Goal: Task Accomplishment & Management: Complete application form

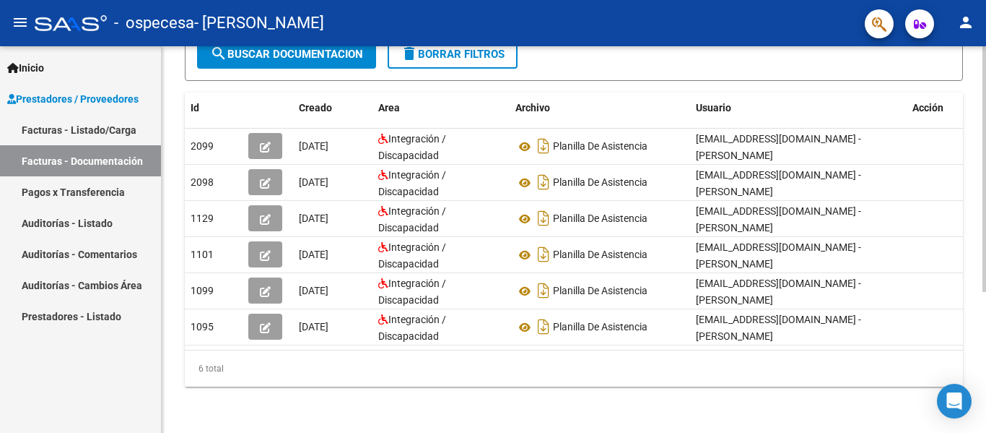
scroll to position [0, 16]
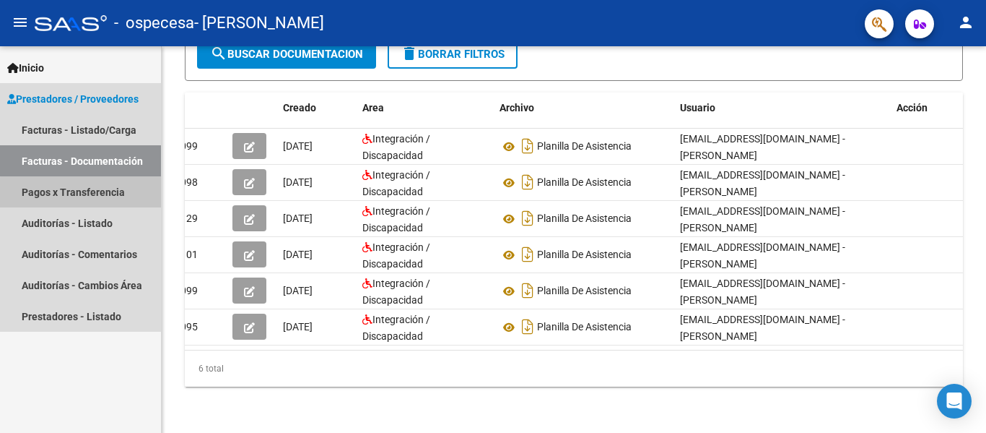
click at [87, 196] on link "Pagos x Transferencia" at bounding box center [80, 191] width 161 height 31
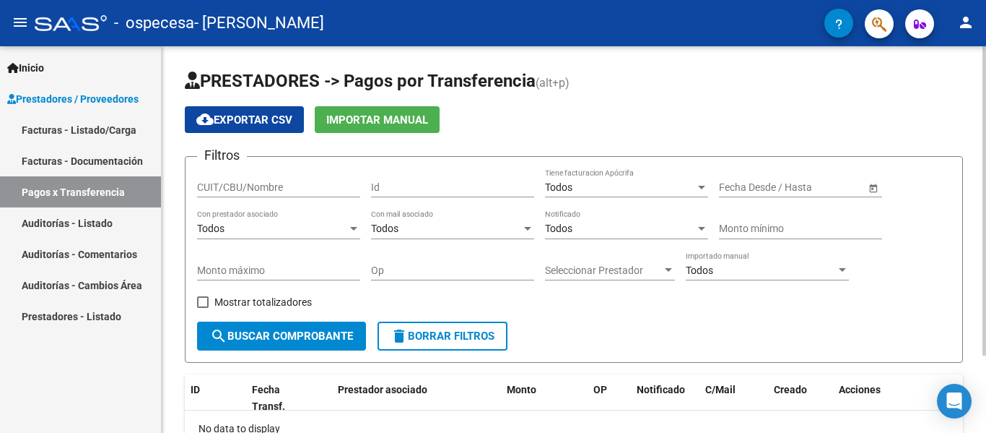
scroll to position [64, 0]
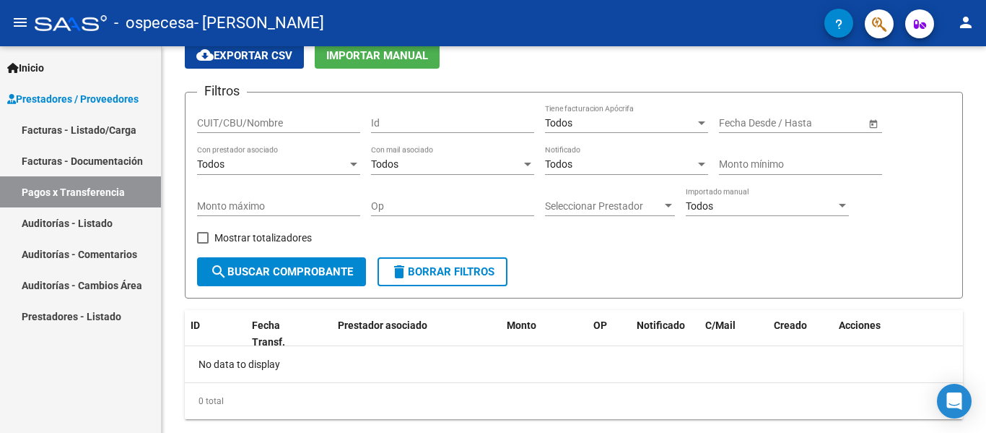
click at [114, 230] on link "Auditorías - Listado" at bounding box center [80, 222] width 161 height 31
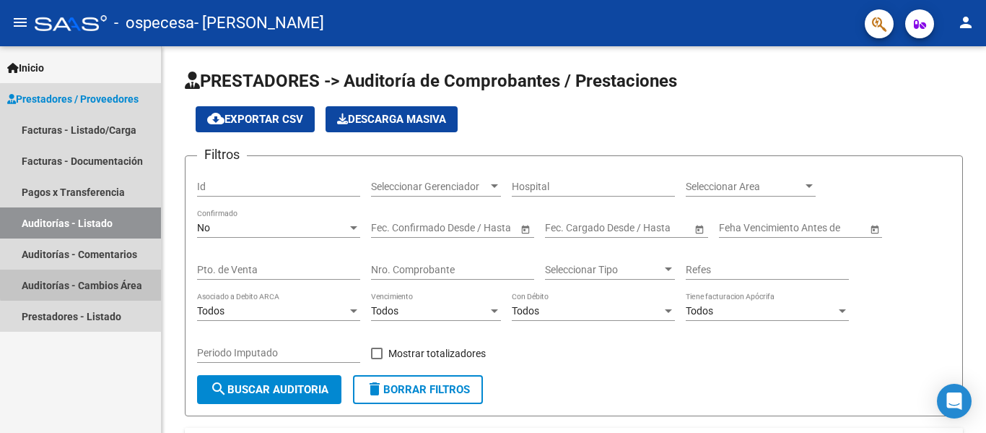
click at [84, 283] on link "Auditorías - Cambios Área" at bounding box center [80, 284] width 161 height 31
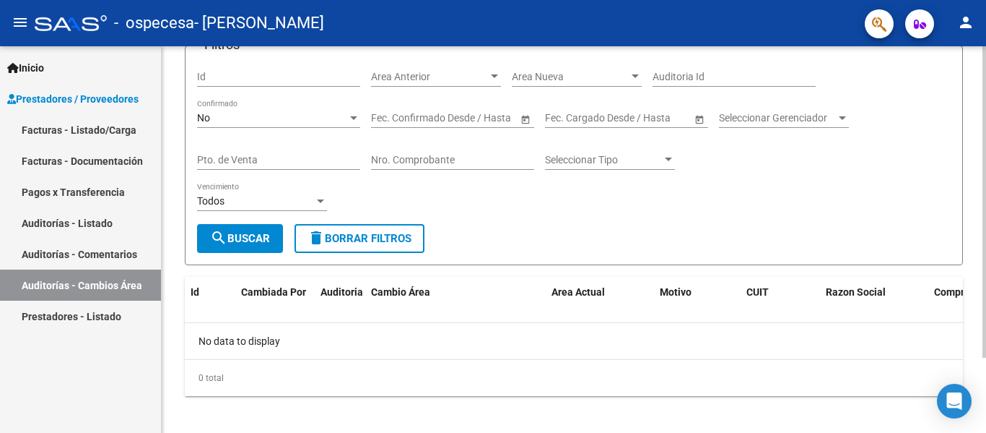
scroll to position [93, 0]
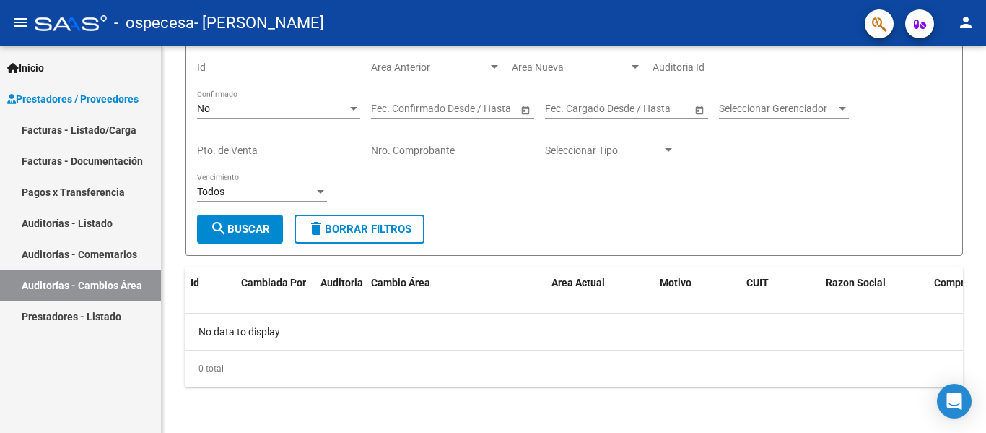
click at [77, 305] on link "Prestadores - Listado" at bounding box center [80, 315] width 161 height 31
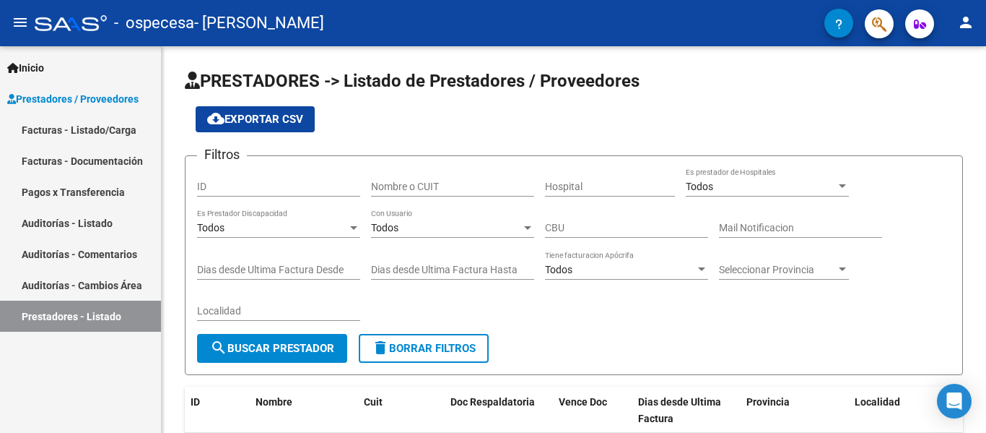
click at [98, 207] on link "Auditorías - Listado" at bounding box center [80, 222] width 161 height 31
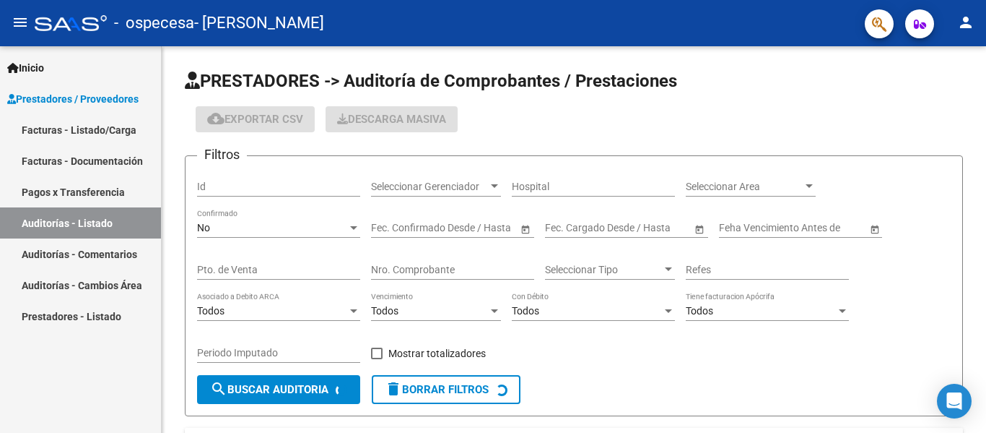
click at [98, 194] on link "Pagos x Transferencia" at bounding box center [80, 191] width 161 height 31
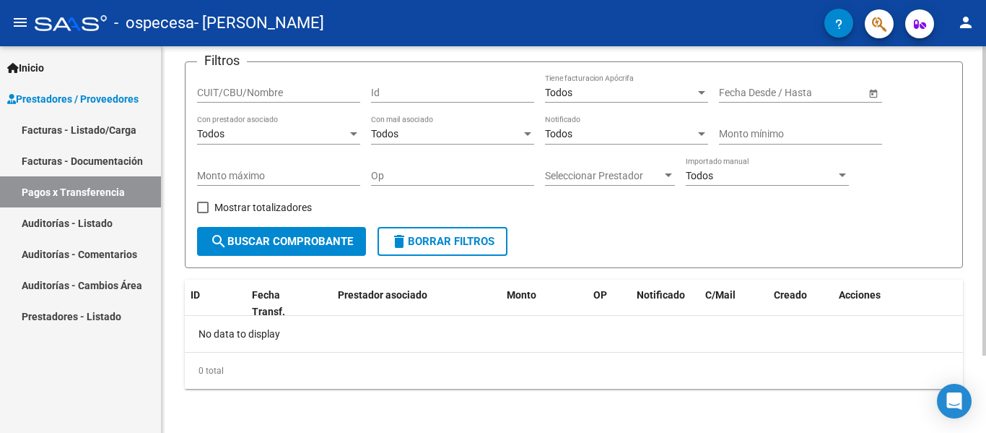
scroll to position [97, 0]
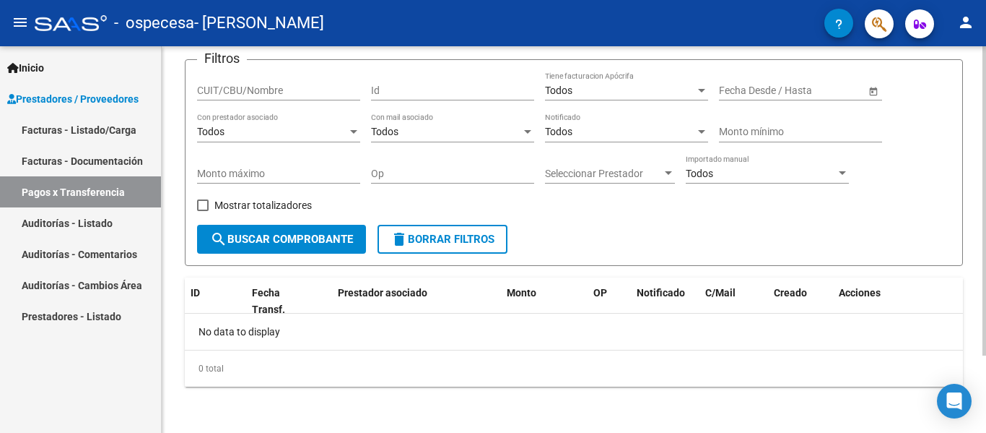
click at [300, 237] on span "search Buscar Comprobante" at bounding box center [281, 239] width 143 height 13
click at [112, 159] on link "Facturas - Documentación" at bounding box center [80, 160] width 161 height 31
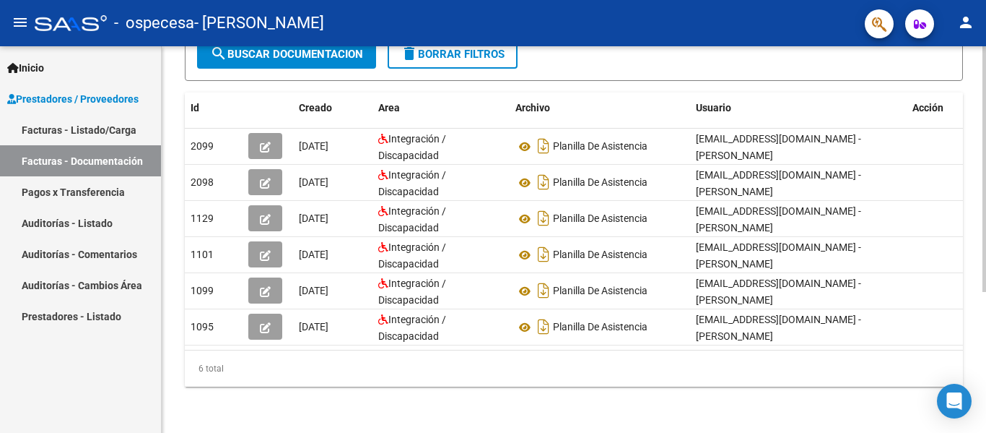
scroll to position [0, 16]
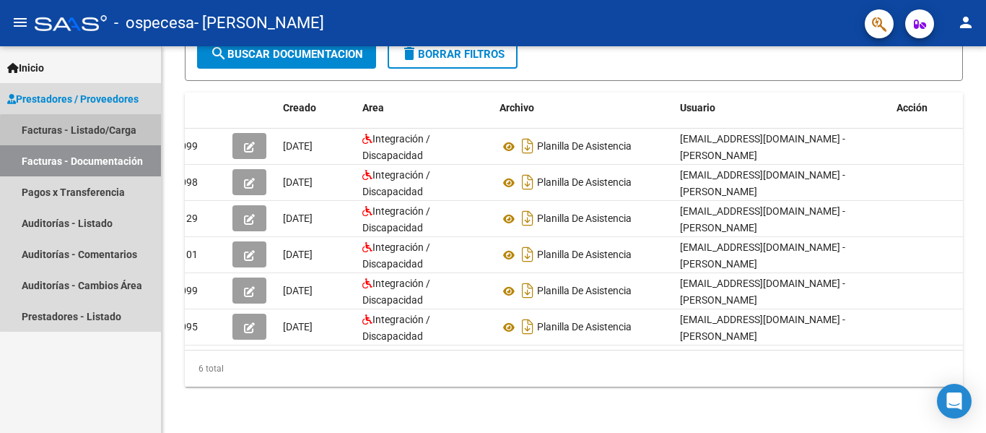
click at [116, 134] on link "Facturas - Listado/Carga" at bounding box center [80, 129] width 161 height 31
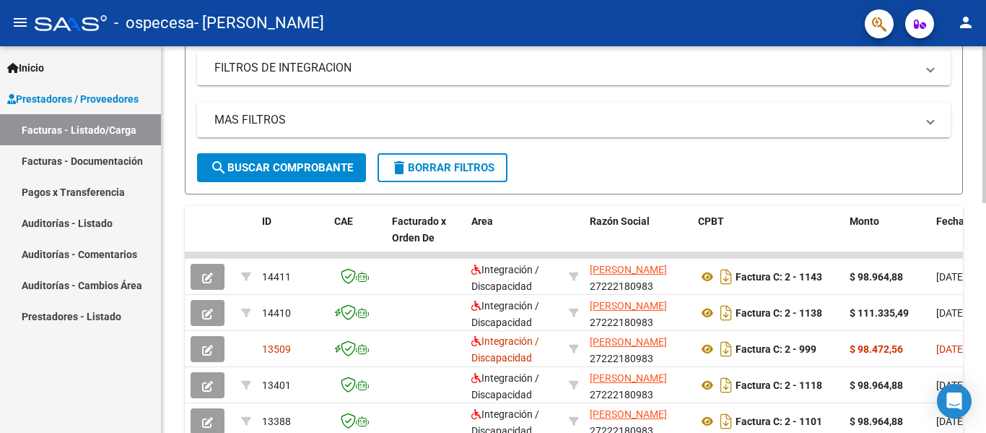
scroll to position [277, 0]
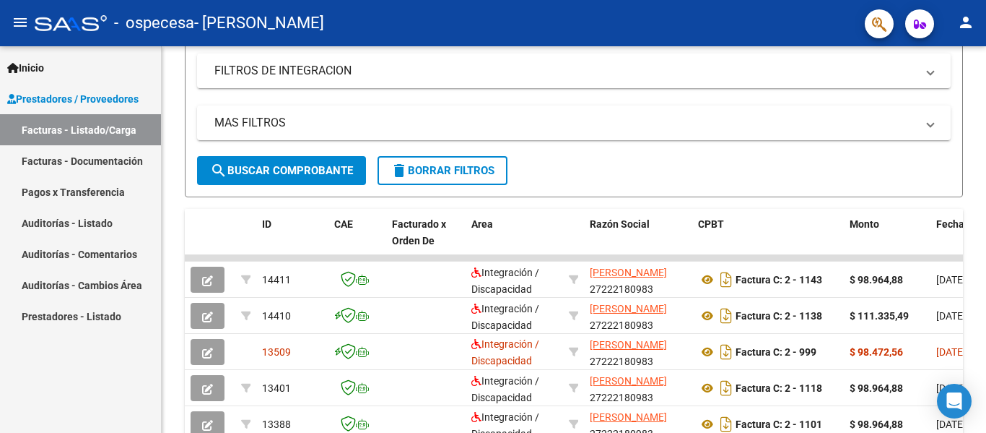
click at [97, 156] on link "Facturas - Documentación" at bounding box center [80, 160] width 161 height 31
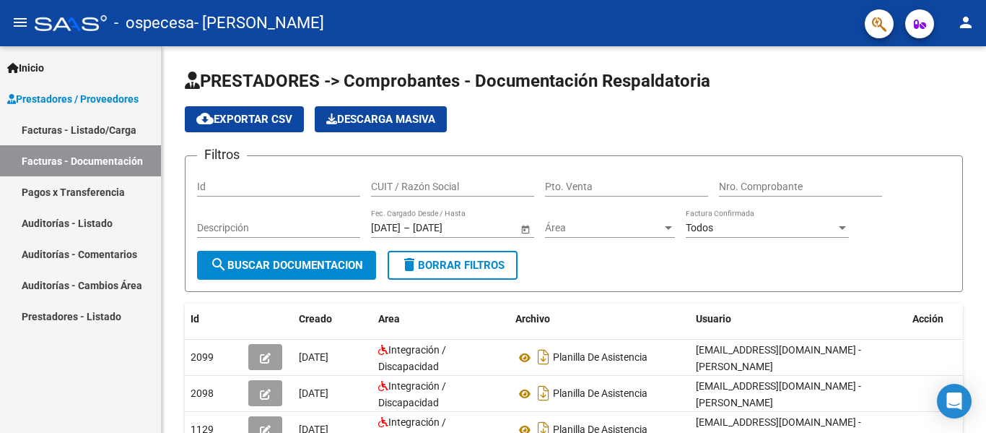
click at [107, 122] on link "Facturas - Listado/Carga" at bounding box center [80, 129] width 161 height 31
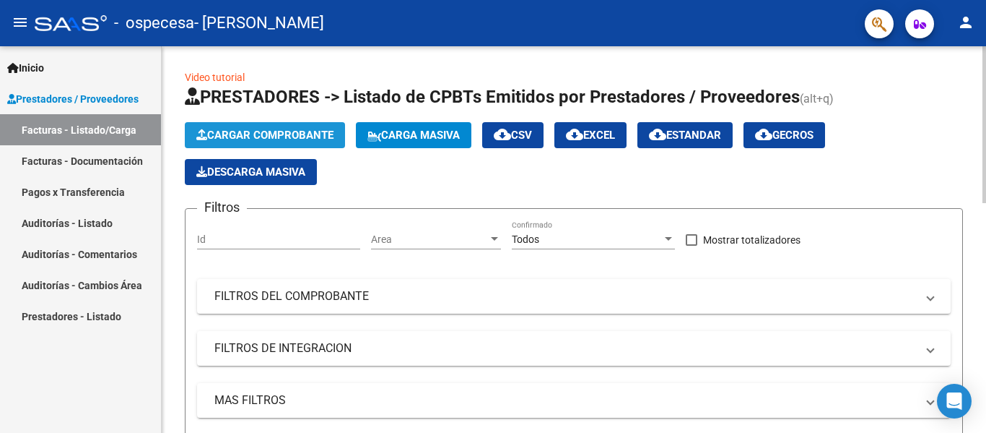
click at [264, 134] on span "Cargar Comprobante" at bounding box center [264, 135] width 137 height 13
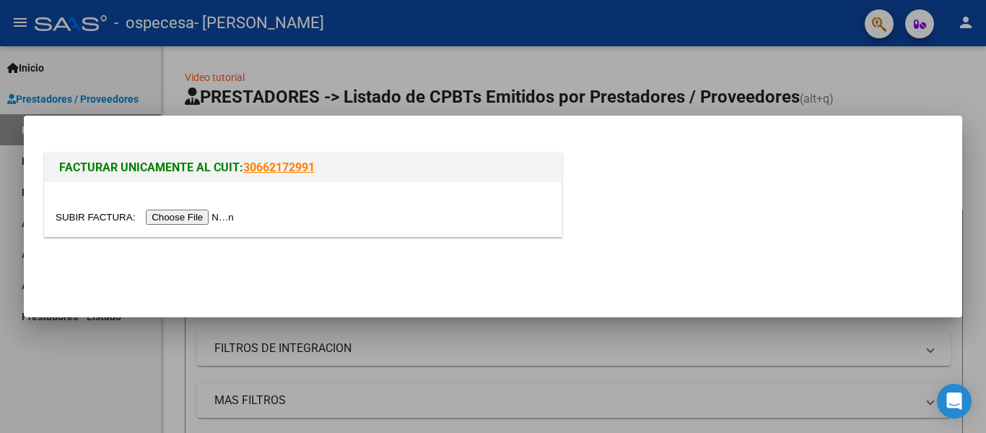
click at [203, 217] on input "file" at bounding box center [147, 216] width 183 height 15
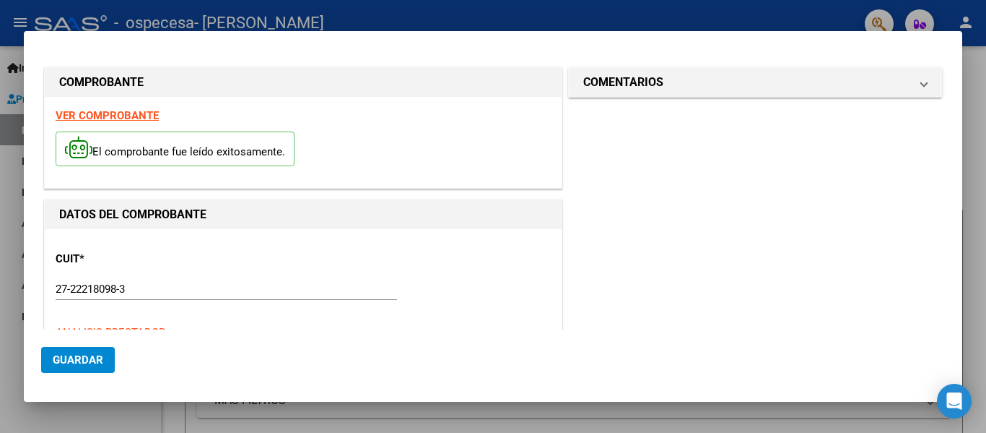
scroll to position [183, 0]
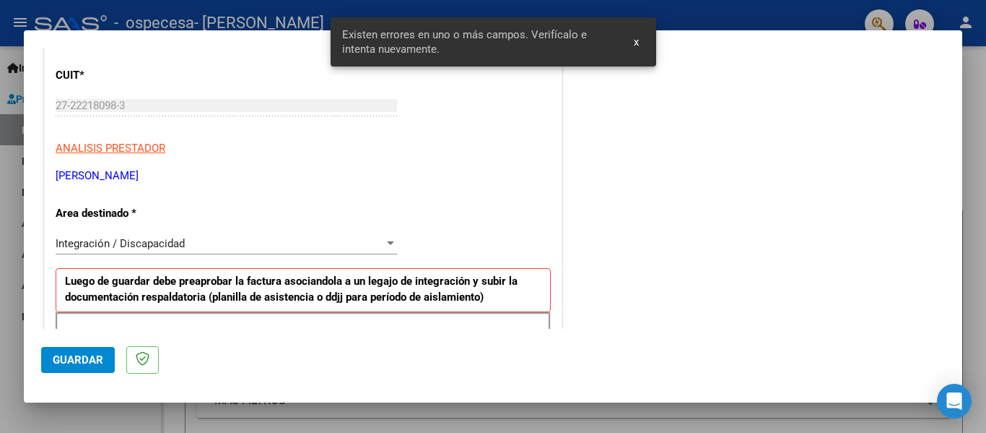
click at [275, 312] on div "Período de Prestación (Ej: 202505 para [DATE]) Ingrese el Período de Prestación…" at bounding box center [303, 381] width 495 height 139
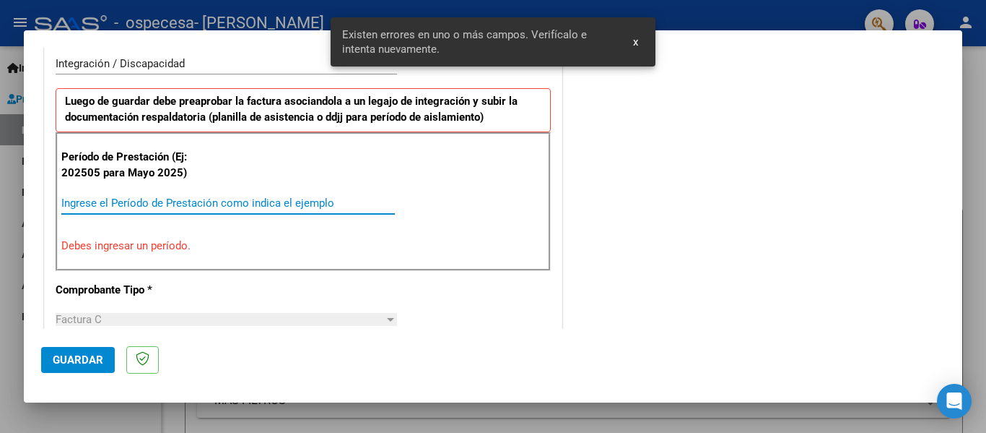
click at [247, 203] on input "Ingrese el Período de Prestación como indica el ejemplo" at bounding box center [228, 202] width 334 height 13
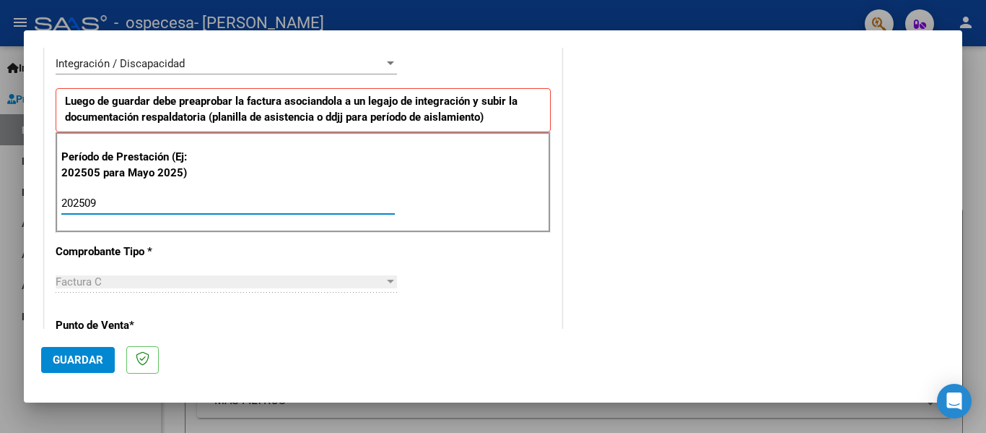
type input "202509"
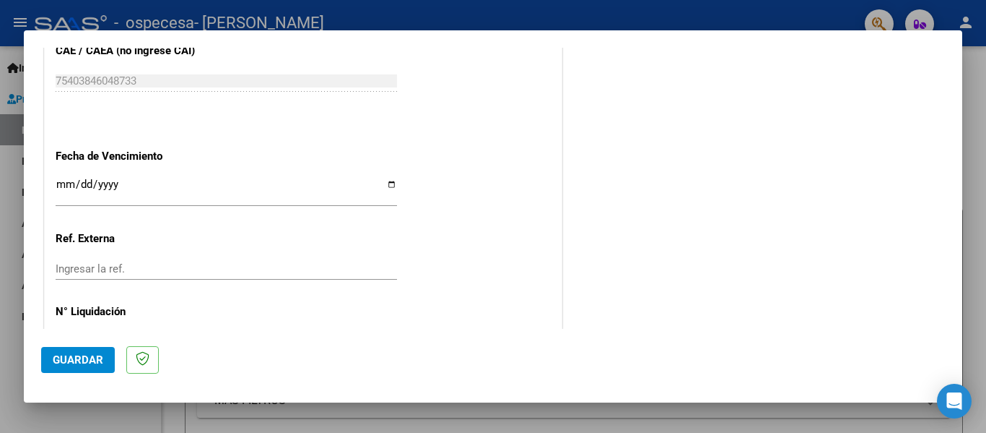
scroll to position [990, 0]
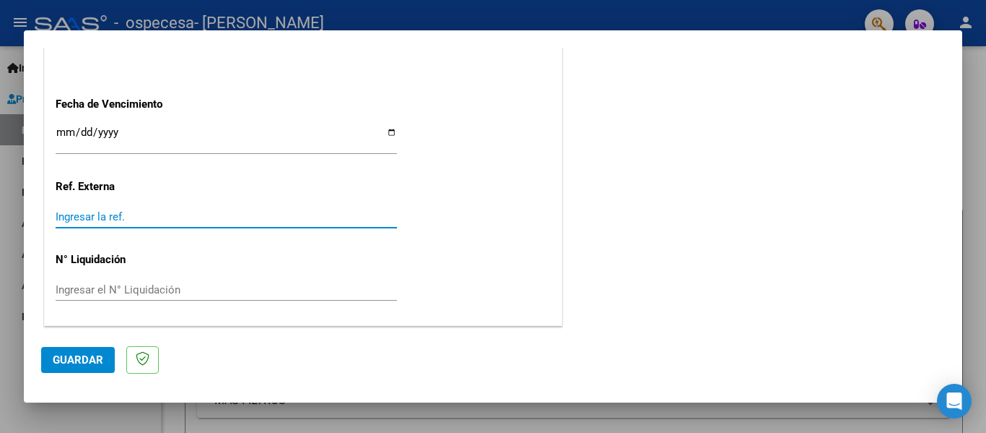
click at [159, 221] on input "Ingresar la ref." at bounding box center [227, 216] width 342 height 13
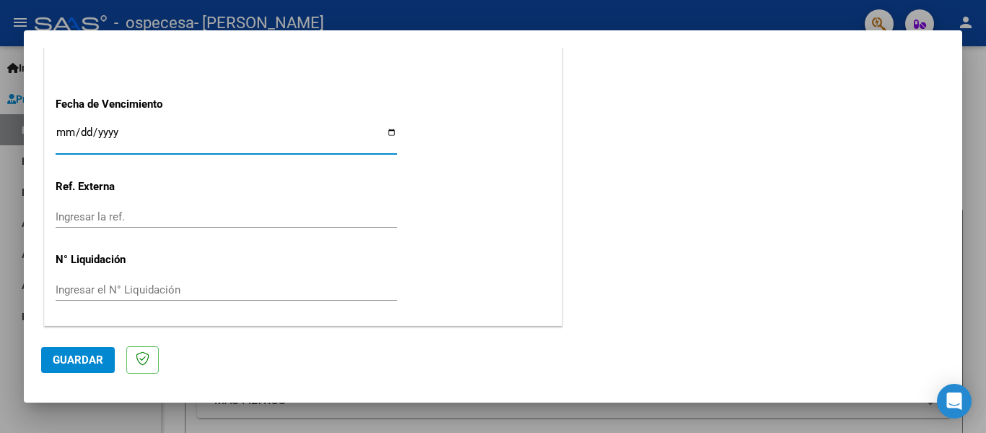
click at [386, 130] on input "Ingresar la fecha" at bounding box center [227, 137] width 342 height 23
type input "[DATE]"
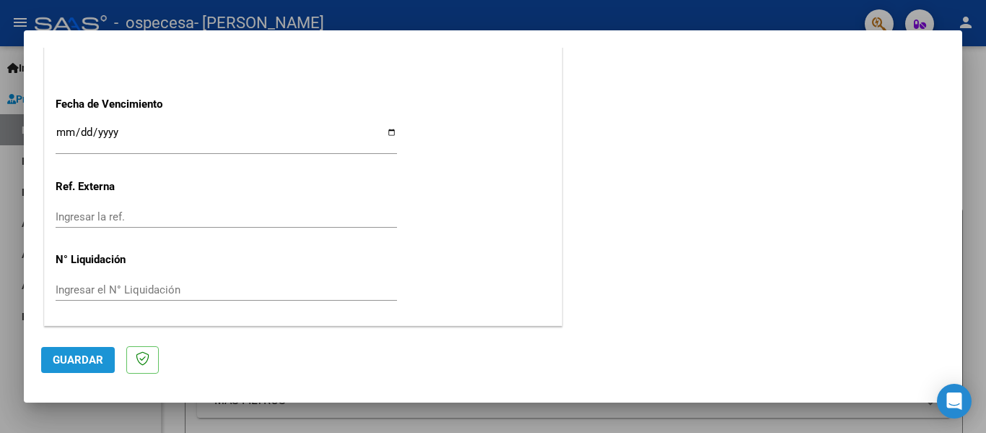
click at [79, 347] on button "Guardar" at bounding box center [78, 360] width 74 height 26
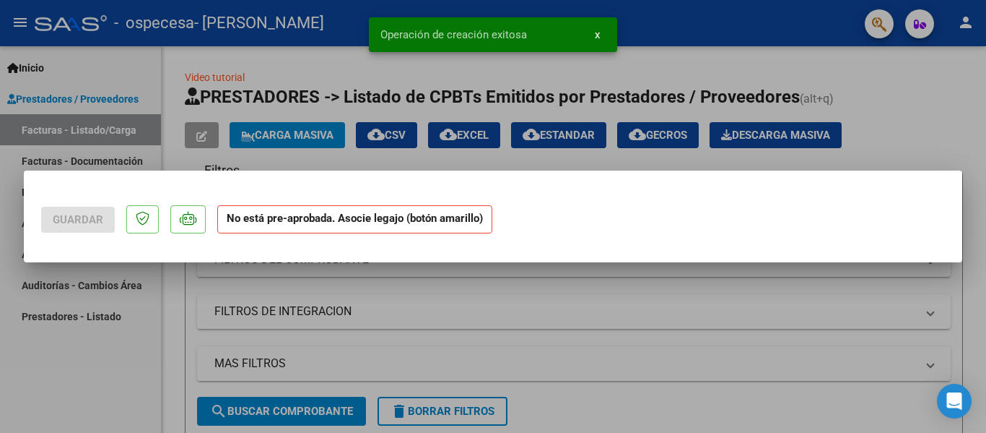
scroll to position [0, 0]
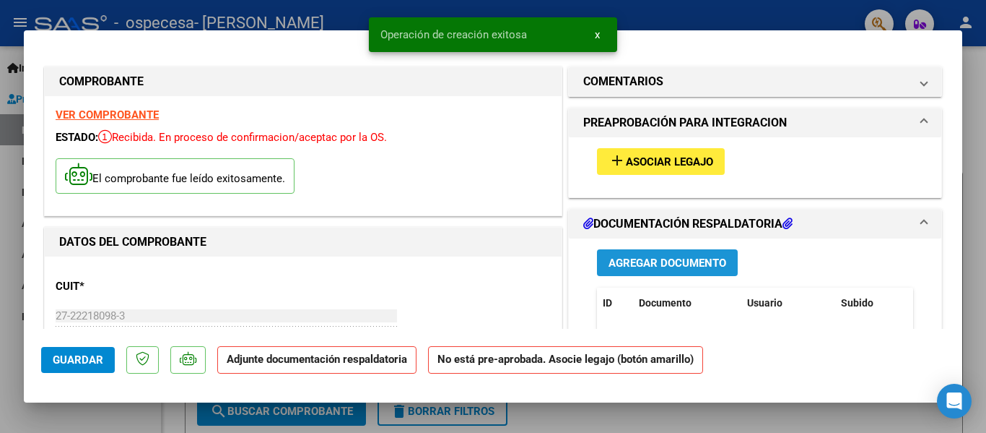
click at [648, 265] on span "Agregar Documento" at bounding box center [668, 262] width 118 height 13
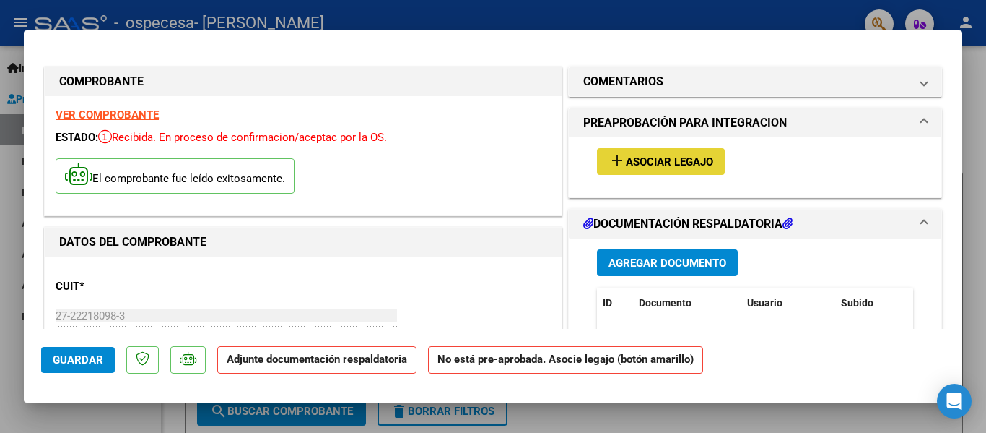
click at [649, 168] on span "Asociar Legajo" at bounding box center [669, 161] width 87 height 13
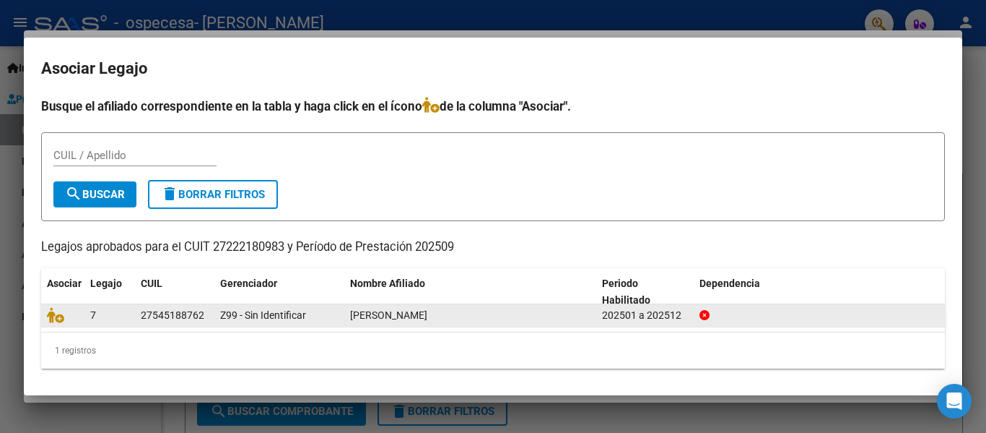
click at [705, 313] on icon at bounding box center [705, 315] width 10 height 10
click at [630, 319] on div "202501 a 202512" at bounding box center [645, 315] width 86 height 17
click at [253, 305] on datatable-body-cell "Z99 - Sin Identificar" at bounding box center [279, 315] width 130 height 22
click at [55, 316] on icon at bounding box center [55, 315] width 17 height 16
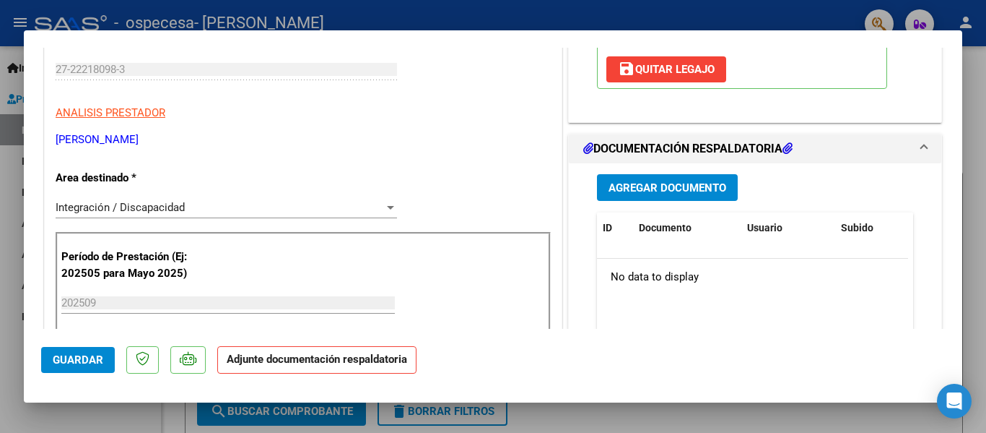
scroll to position [289, 0]
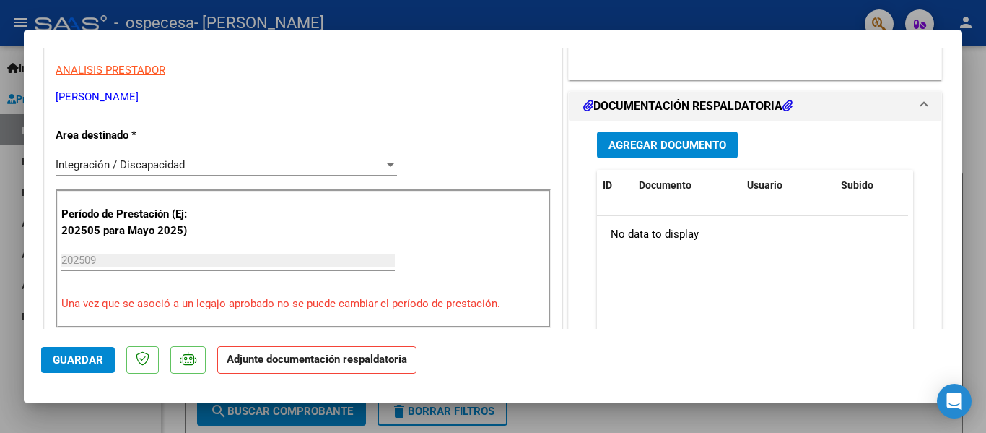
click at [612, 134] on button "Agregar Documento" at bounding box center [667, 144] width 141 height 27
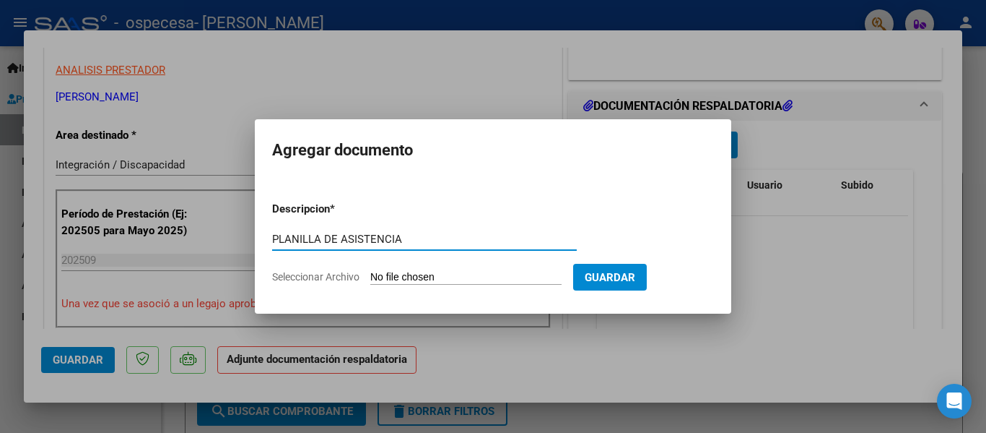
type input "PLANILLA DE ASISTENCIA"
click at [417, 282] on input "Seleccionar Archivo" at bounding box center [465, 278] width 191 height 14
click at [436, 280] on input "Seleccionar Archivo" at bounding box center [465, 278] width 191 height 14
type input "C:\fakepath\[PERSON_NAME] TO SEP PLAN.pdf"
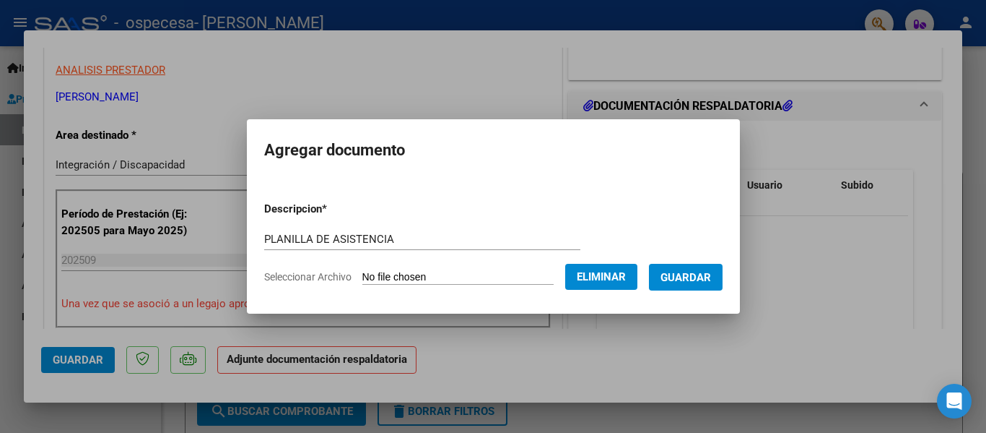
click at [684, 287] on button "Guardar" at bounding box center [686, 277] width 74 height 27
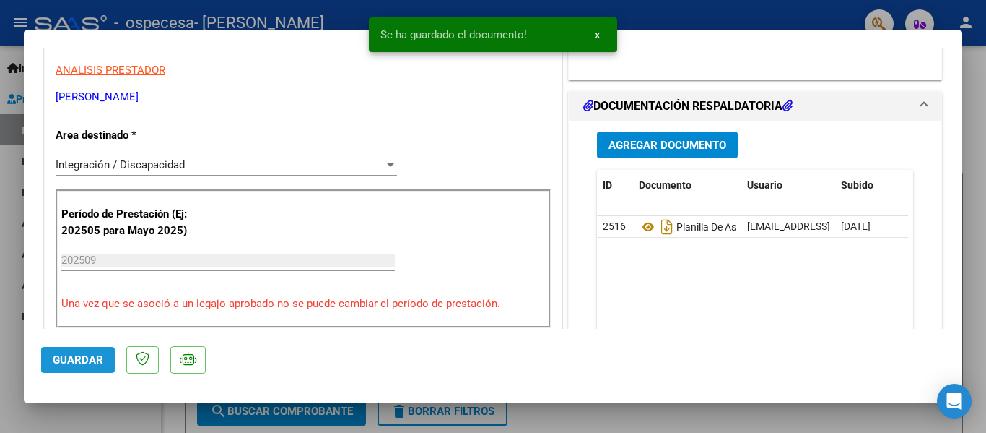
click at [85, 363] on span "Guardar" at bounding box center [78, 359] width 51 height 13
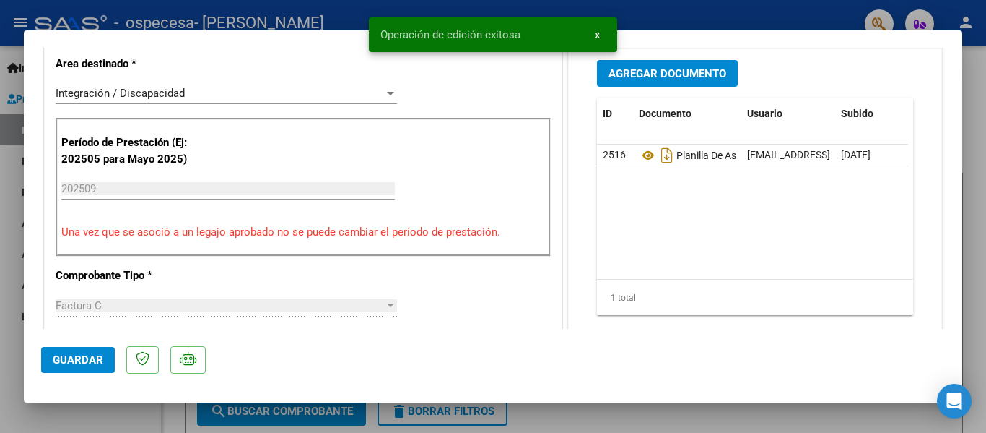
scroll to position [361, 0]
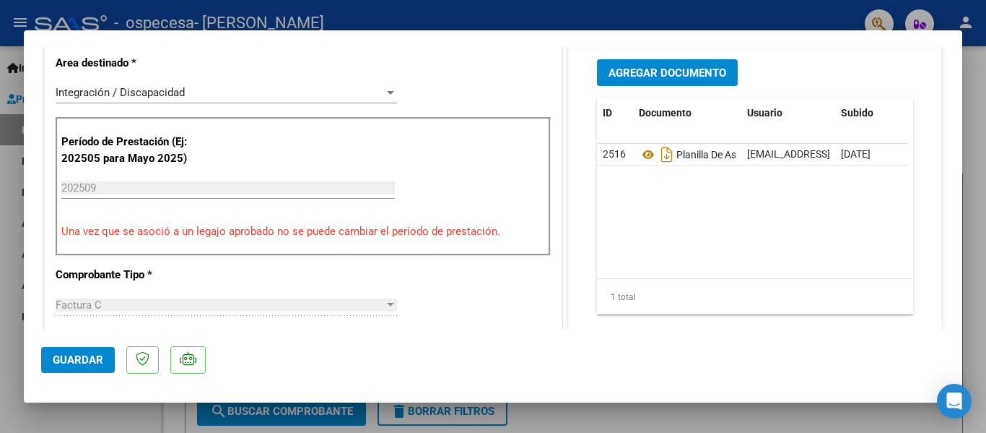
click at [105, 368] on button "Guardar" at bounding box center [78, 360] width 74 height 26
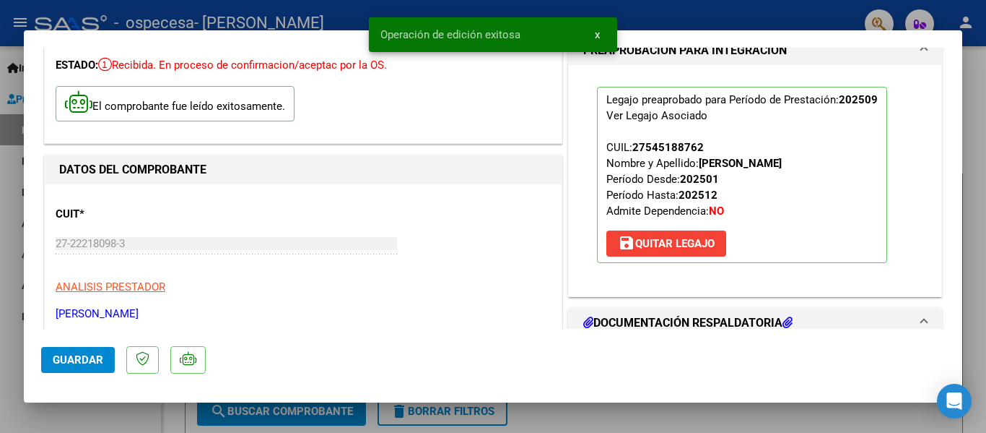
scroll to position [0, 0]
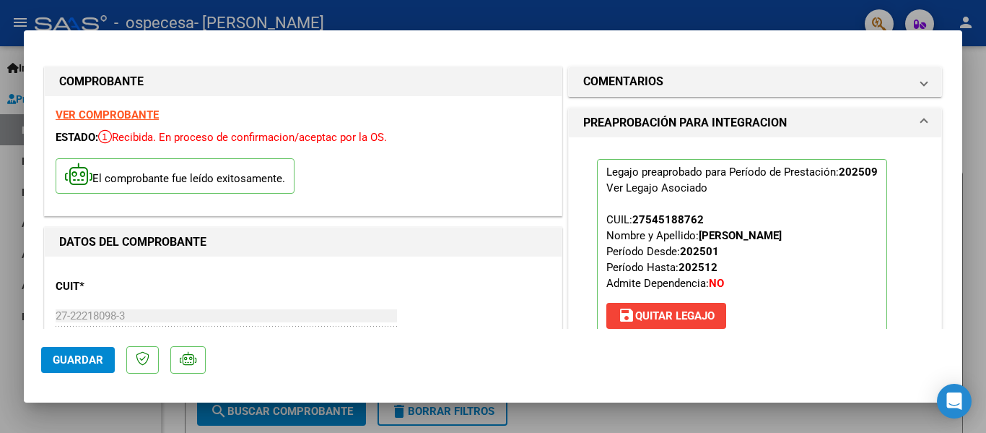
click at [986, 168] on div at bounding box center [493, 216] width 986 height 433
type input "$ 0,00"
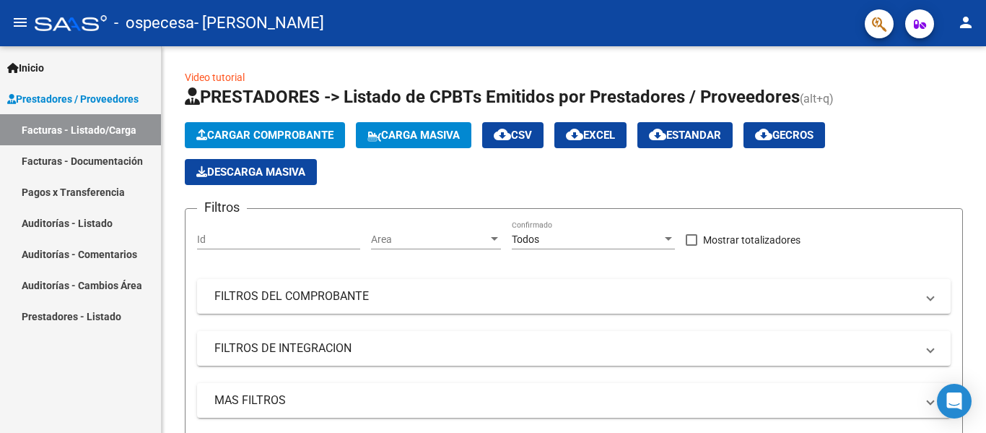
click at [111, 165] on link "Facturas - Documentación" at bounding box center [80, 160] width 161 height 31
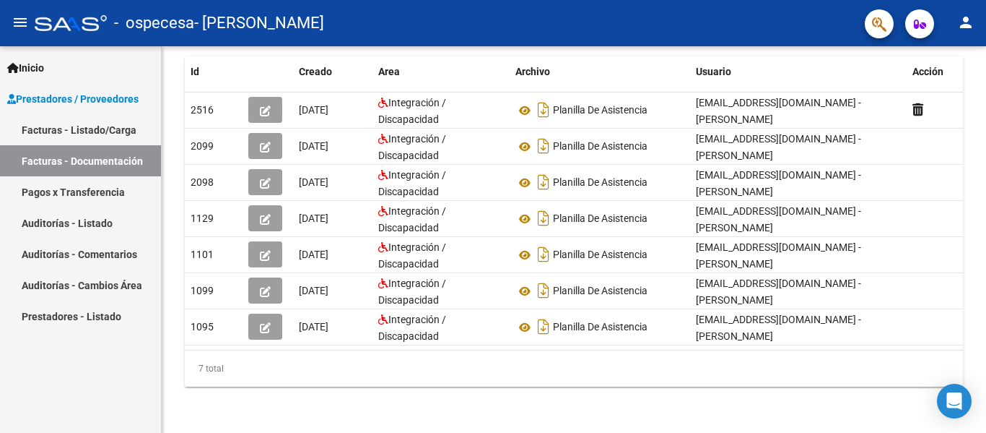
click at [110, 192] on link "Pagos x Transferencia" at bounding box center [80, 191] width 161 height 31
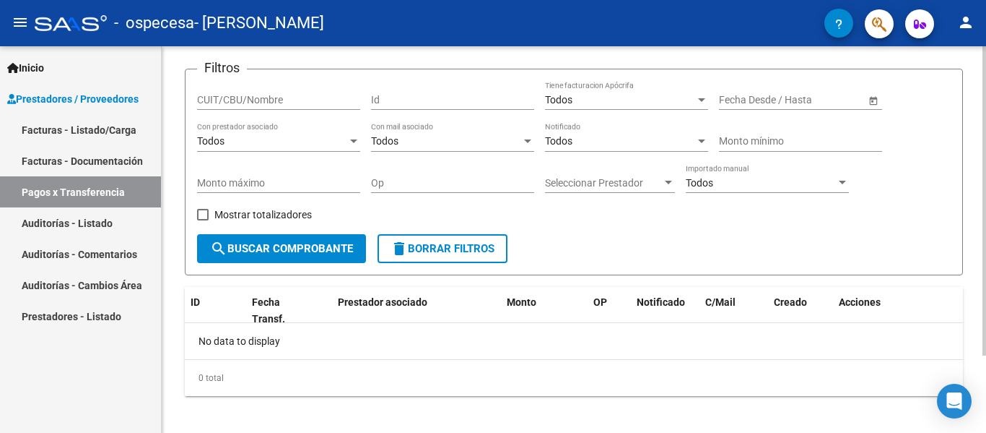
scroll to position [97, 0]
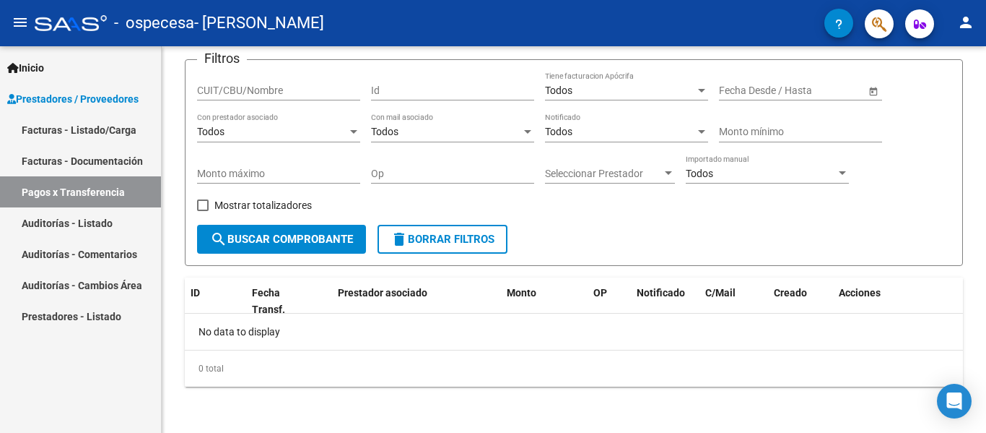
click at [86, 215] on link "Auditorías - Listado" at bounding box center [80, 222] width 161 height 31
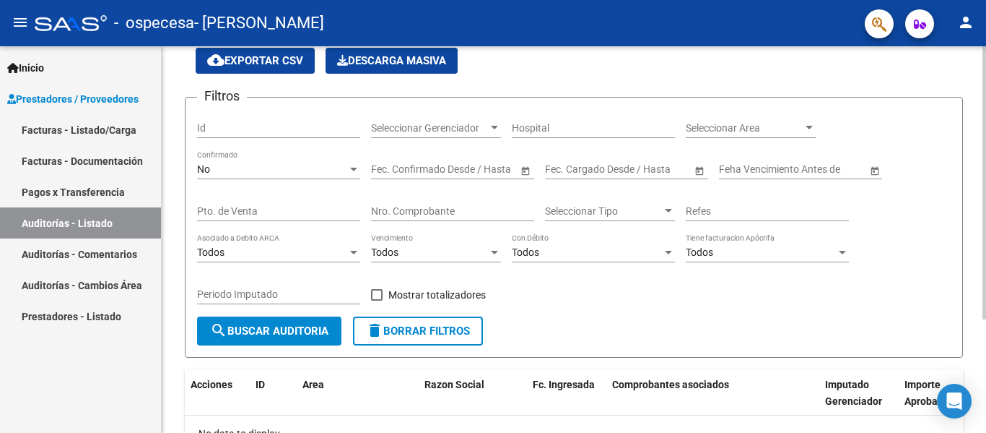
scroll to position [160, 0]
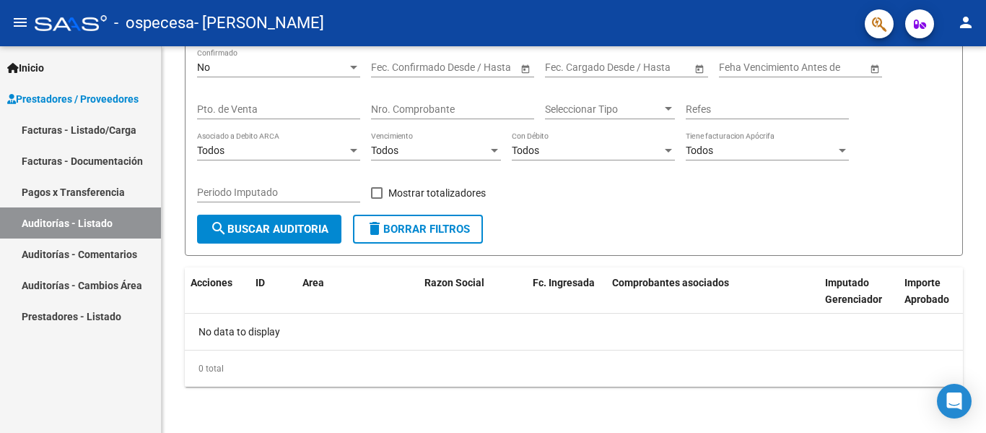
click at [84, 247] on link "Auditorías - Comentarios" at bounding box center [80, 253] width 161 height 31
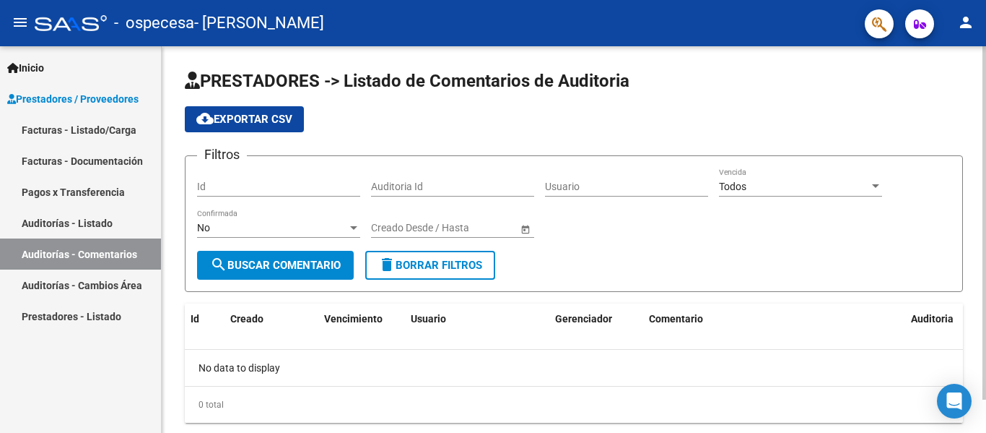
scroll to position [36, 0]
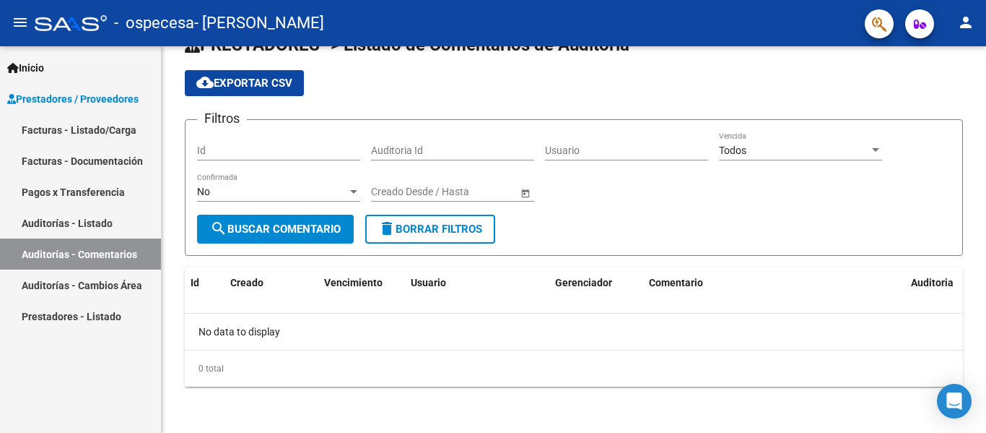
click at [76, 187] on link "Pagos x Transferencia" at bounding box center [80, 191] width 161 height 31
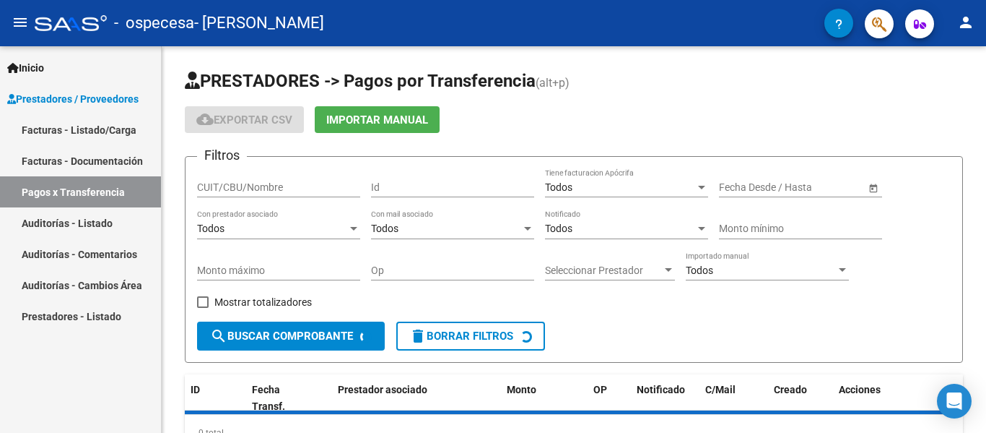
click at [93, 151] on link "Facturas - Documentación" at bounding box center [80, 160] width 161 height 31
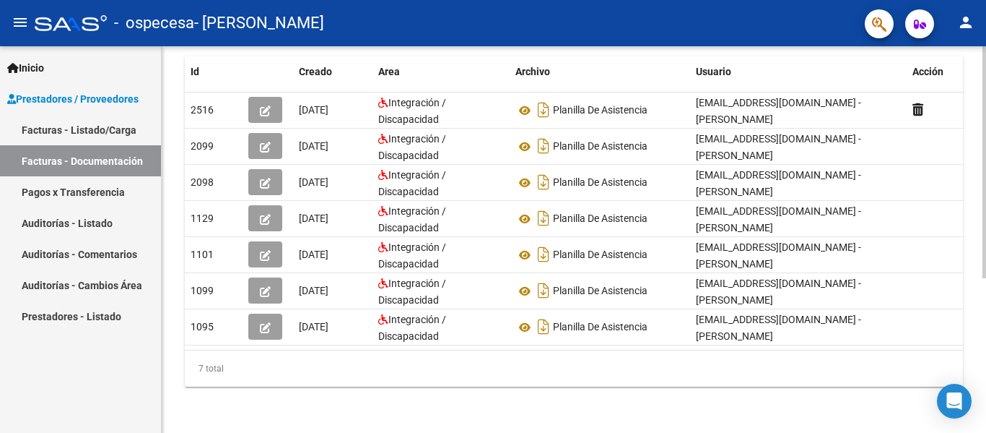
scroll to position [0, 16]
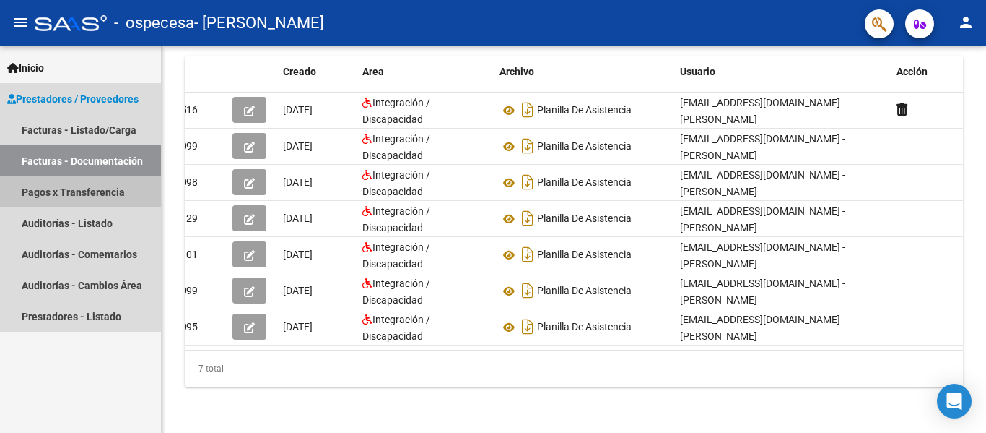
click at [92, 196] on link "Pagos x Transferencia" at bounding box center [80, 191] width 161 height 31
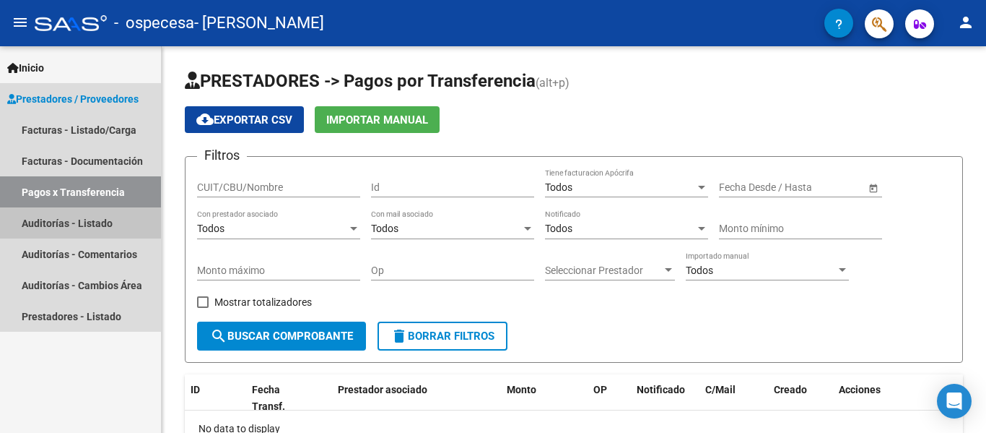
click at [65, 227] on link "Auditorías - Listado" at bounding box center [80, 222] width 161 height 31
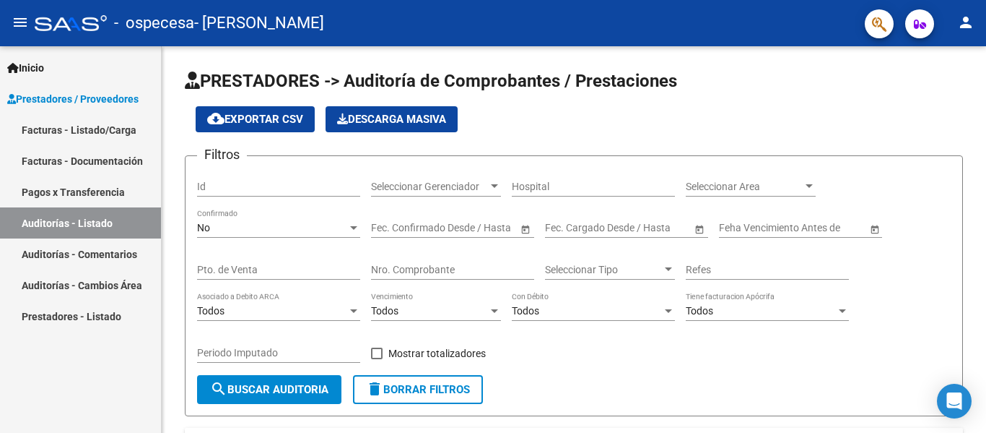
click at [67, 253] on link "Auditorías - Comentarios" at bounding box center [80, 253] width 161 height 31
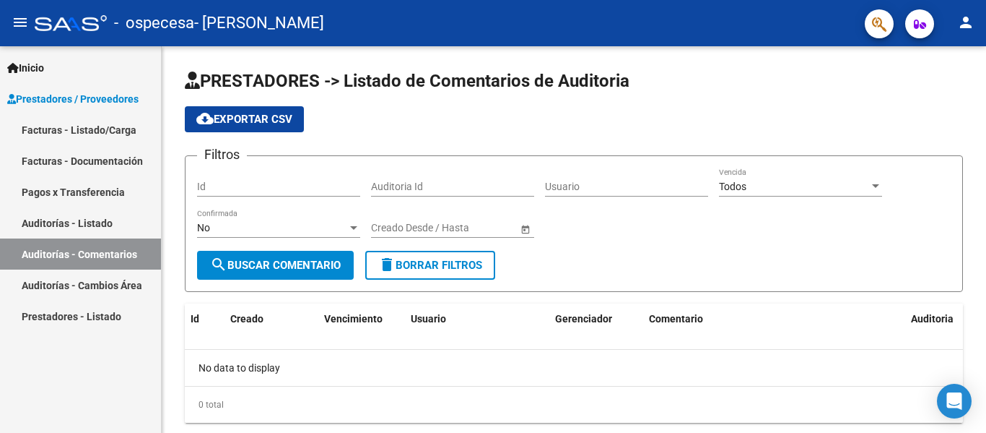
click at [74, 182] on link "Pagos x Transferencia" at bounding box center [80, 191] width 161 height 31
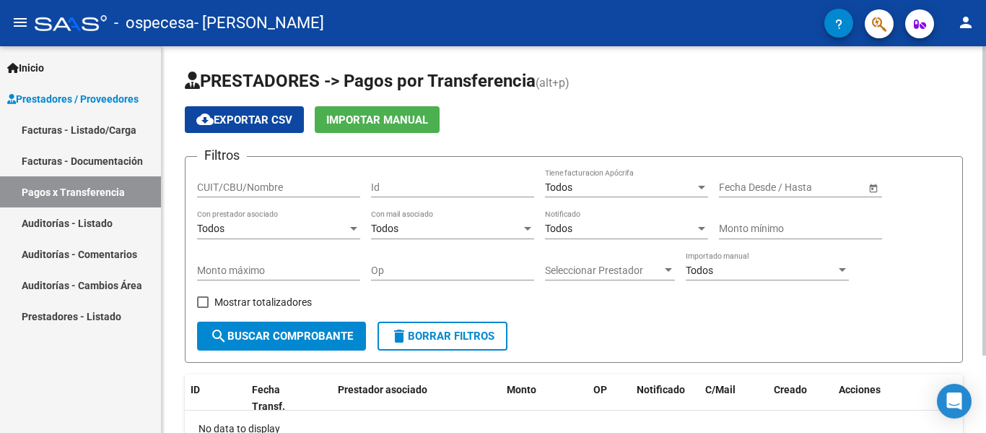
scroll to position [97, 0]
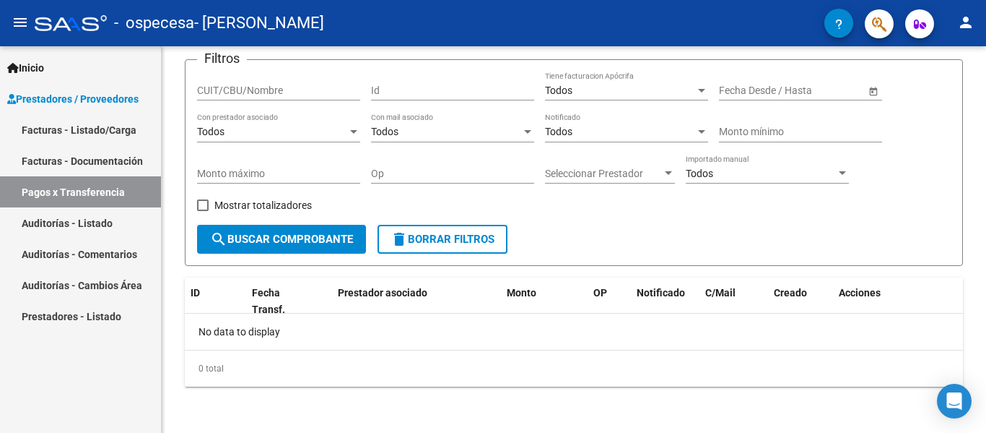
click at [91, 167] on link "Facturas - Documentación" at bounding box center [80, 160] width 161 height 31
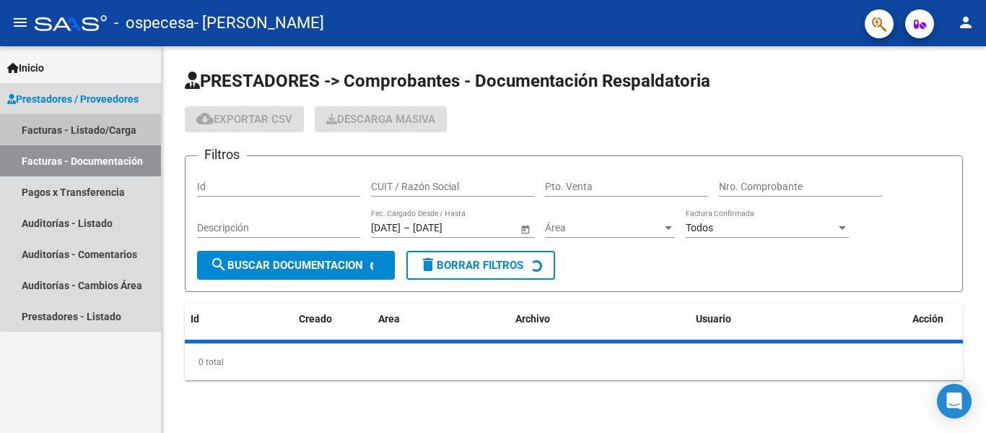
click at [106, 124] on link "Facturas - Listado/Carga" at bounding box center [80, 129] width 161 height 31
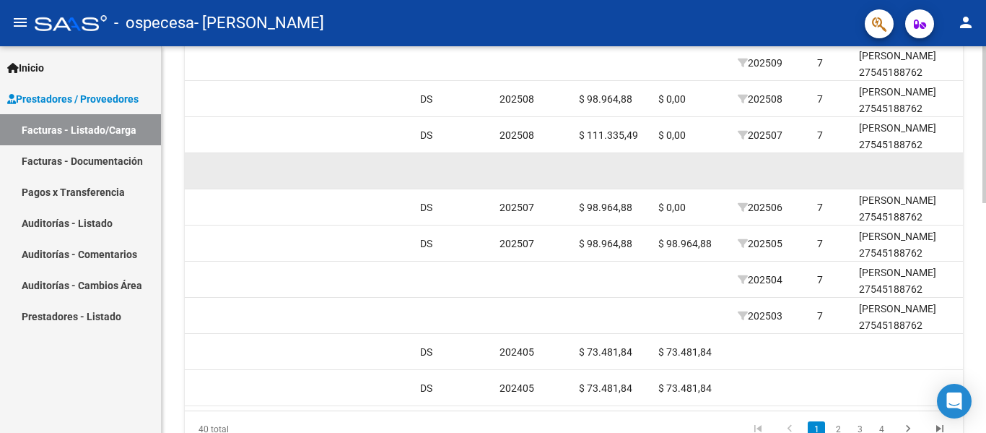
scroll to position [422, 0]
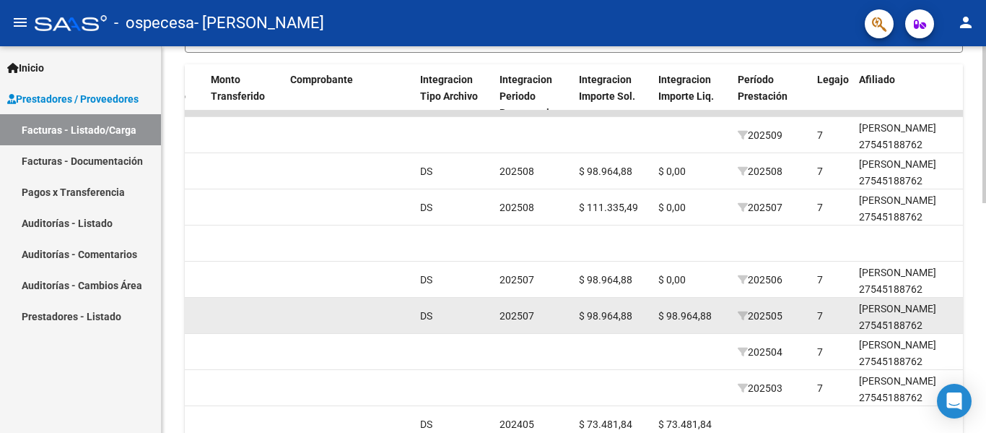
click at [521, 306] on datatable-body-cell "202507" at bounding box center [533, 315] width 79 height 35
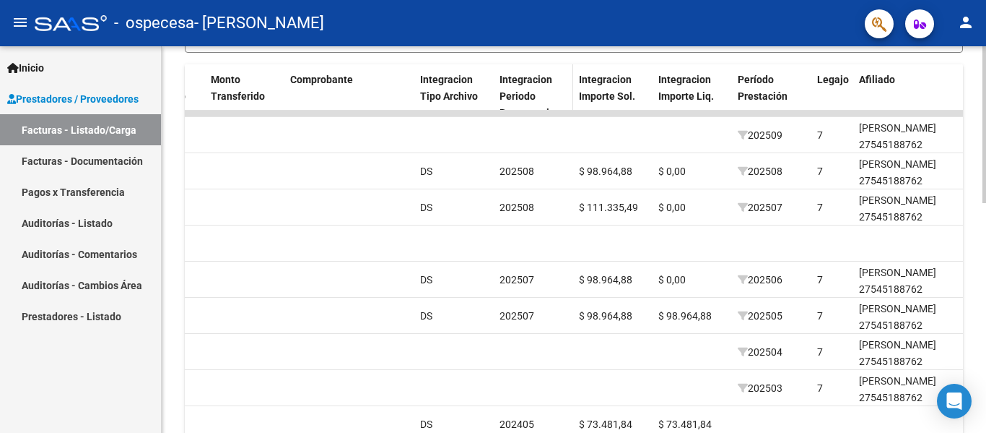
click at [526, 84] on span "Integracion Periodo Presentacion" at bounding box center [530, 96] width 61 height 45
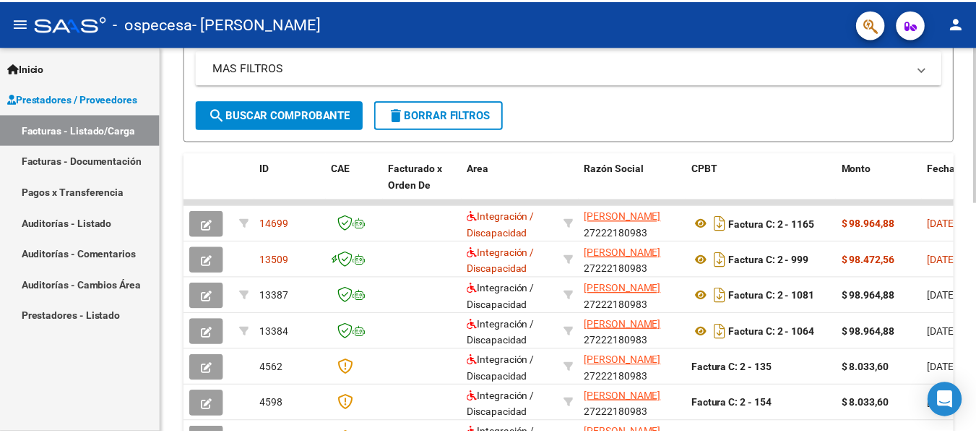
scroll to position [277, 0]
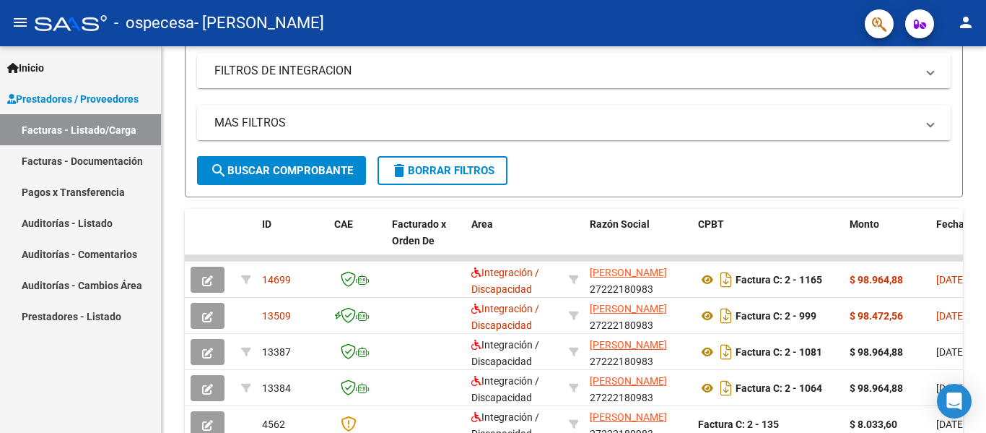
click at [981, 19] on mat-toolbar "menu - ospecesa - [PERSON_NAME] person" at bounding box center [493, 23] width 986 height 46
click at [960, 24] on mat-icon "person" at bounding box center [966, 22] width 17 height 17
click at [926, 91] on button "exit_to_app Salir" at bounding box center [937, 95] width 88 height 35
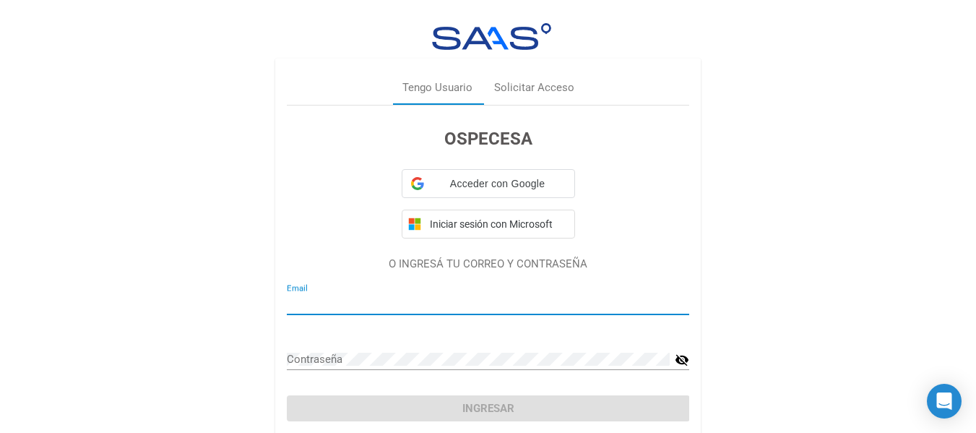
type input "[EMAIL_ADDRESS][DOMAIN_NAME]"
